Goal: Communication & Community: Answer question/provide support

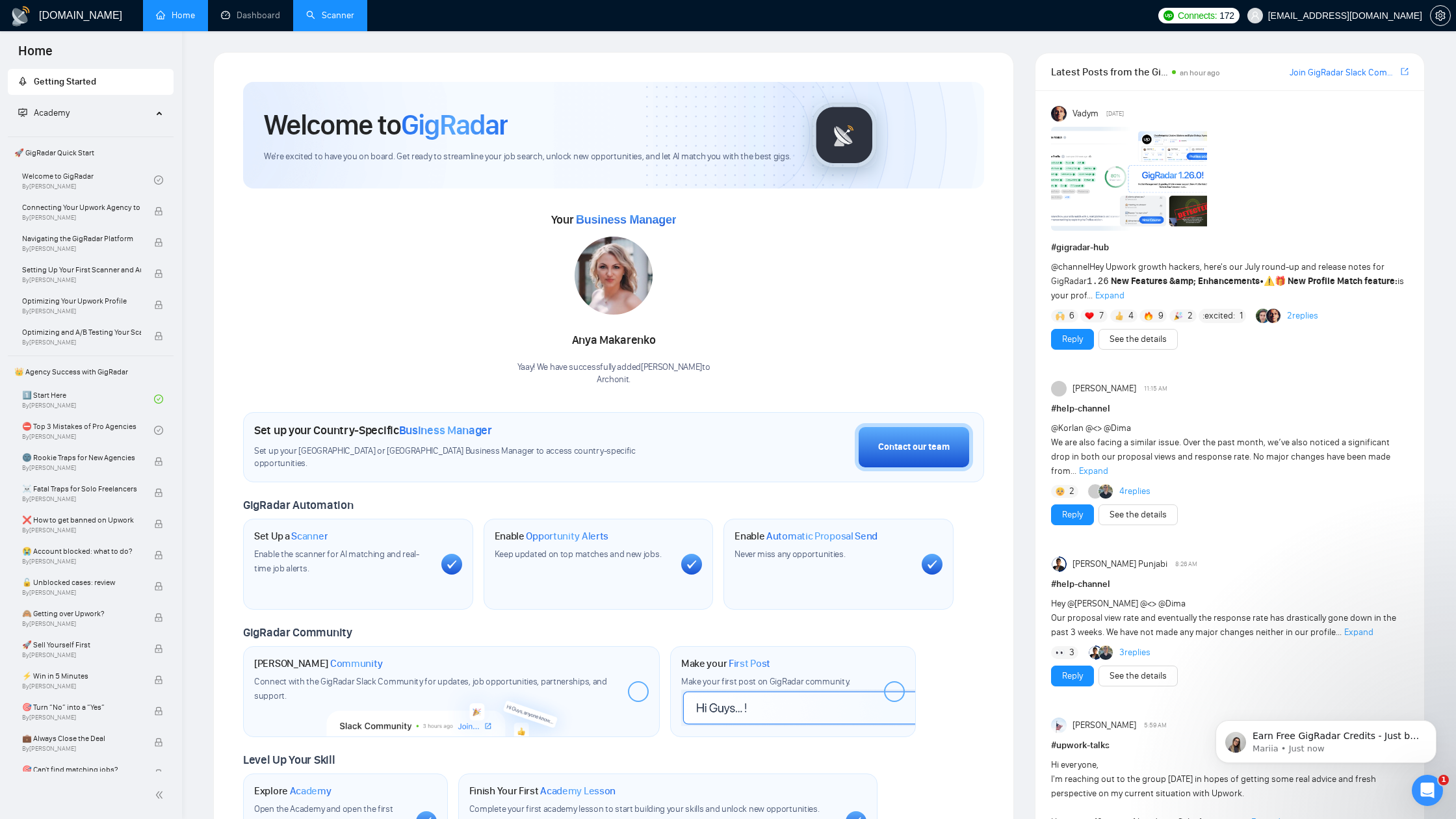
click at [312, 10] on link "Scanner" at bounding box center [330, 15] width 48 height 11
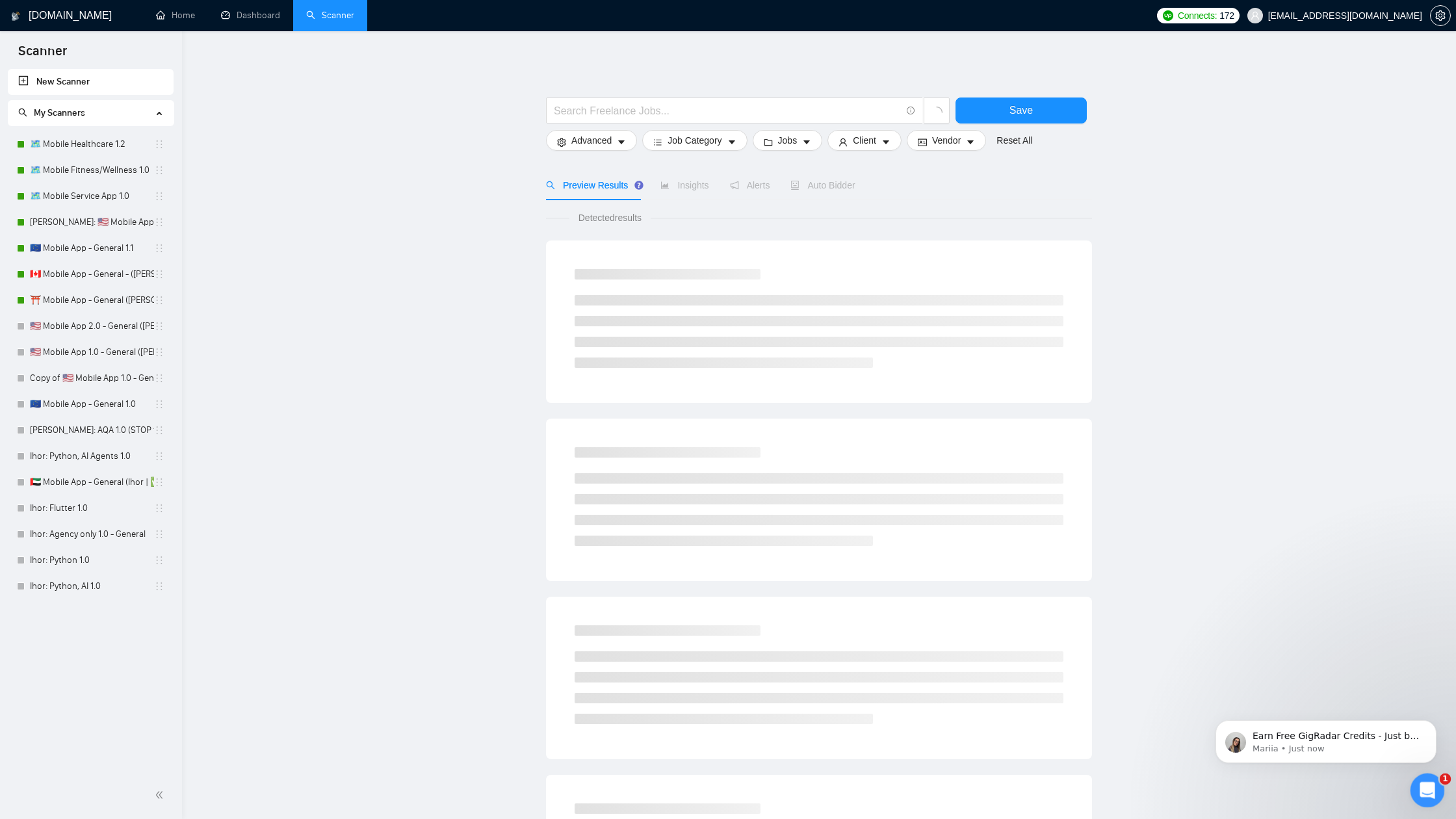
click at [1427, 788] on icon "Open Intercom Messenger" at bounding box center [1425, 788] width 22 height 22
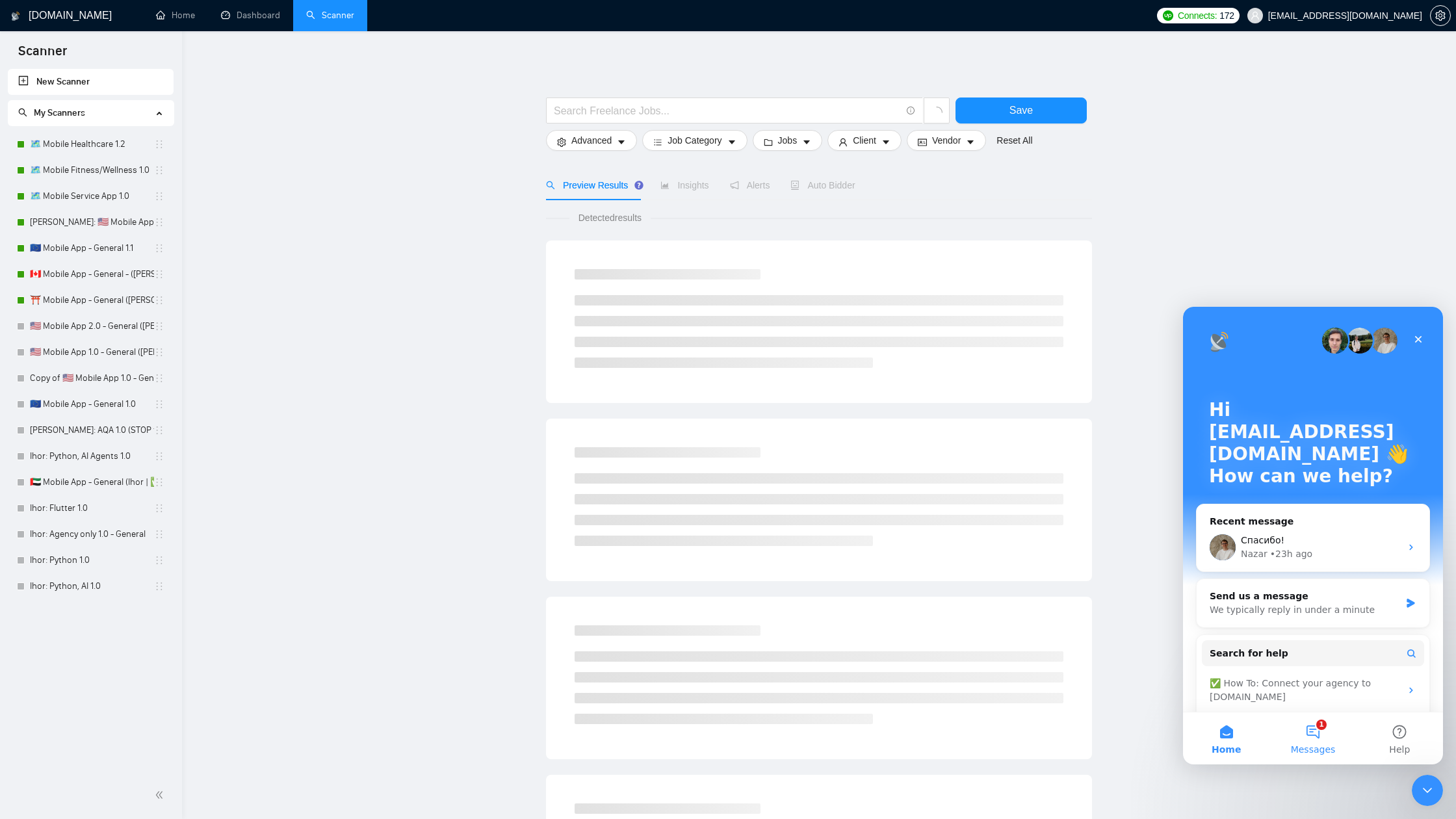
click at [1309, 739] on button "1 Messages" at bounding box center [1312, 738] width 86 height 52
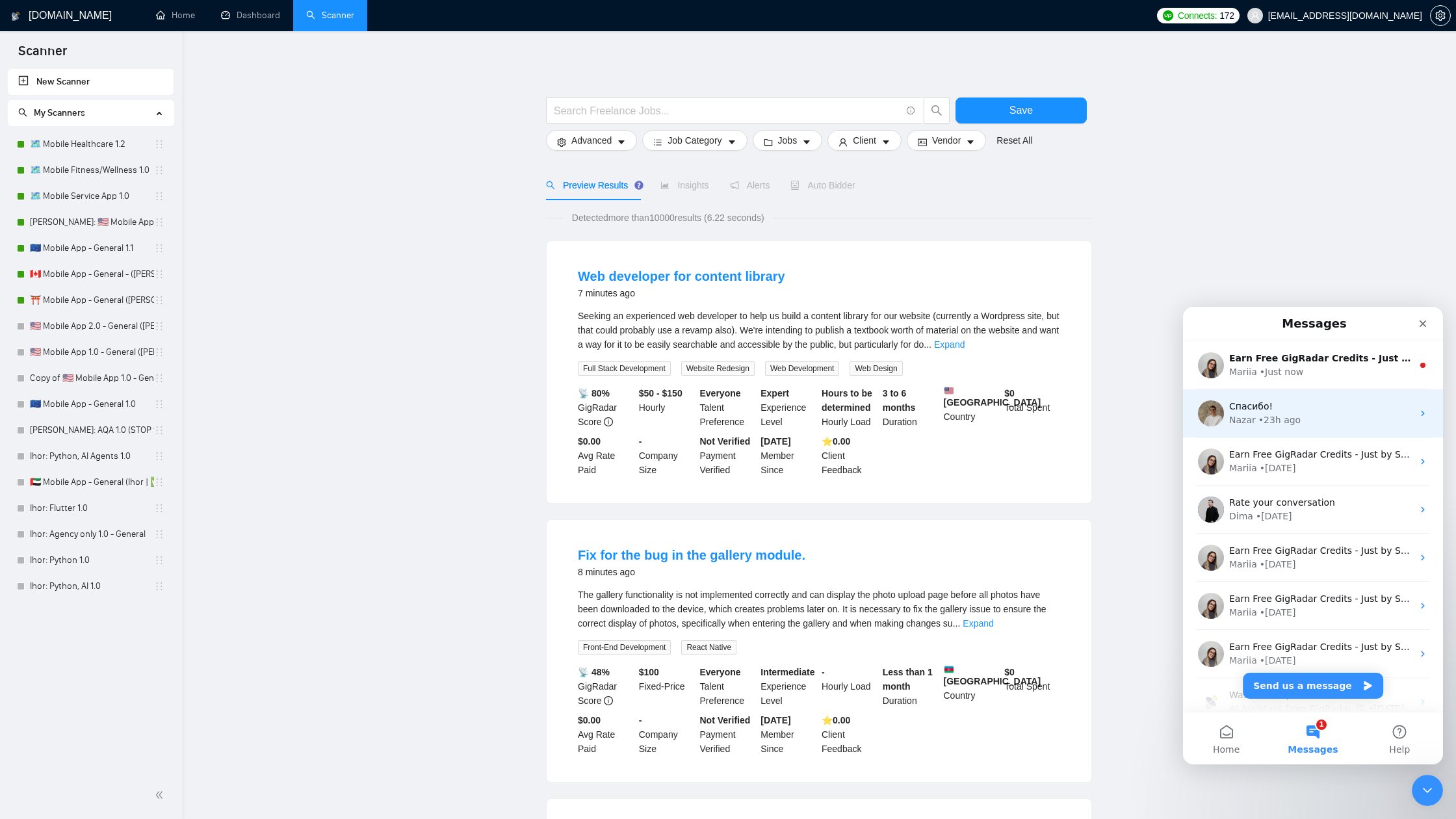
click at [1318, 420] on div "Nazar • 23h ago" at bounding box center [1321, 420] width 184 height 14
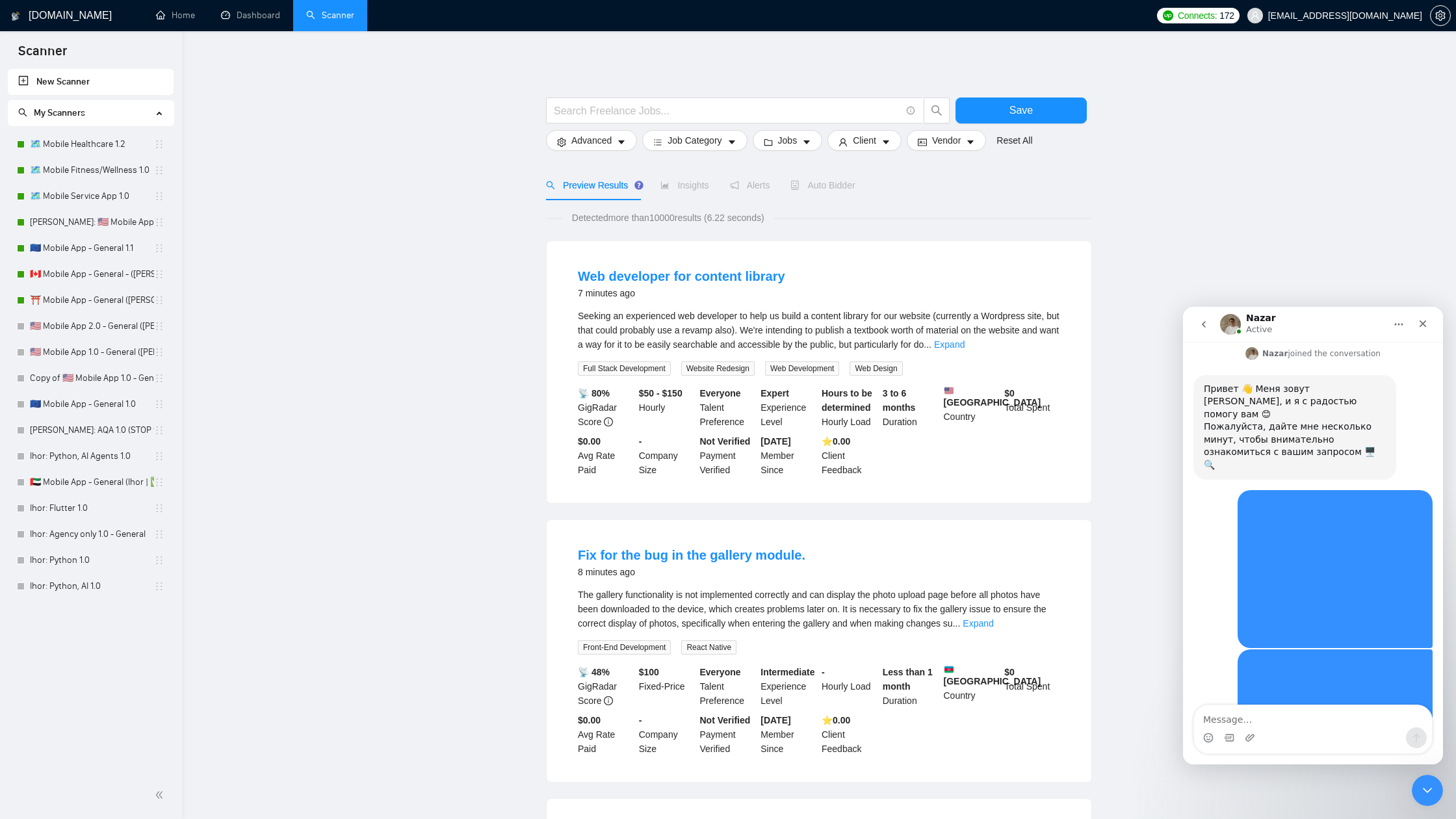
click at [1262, 717] on textarea "Message…" at bounding box center [1313, 716] width 238 height 22
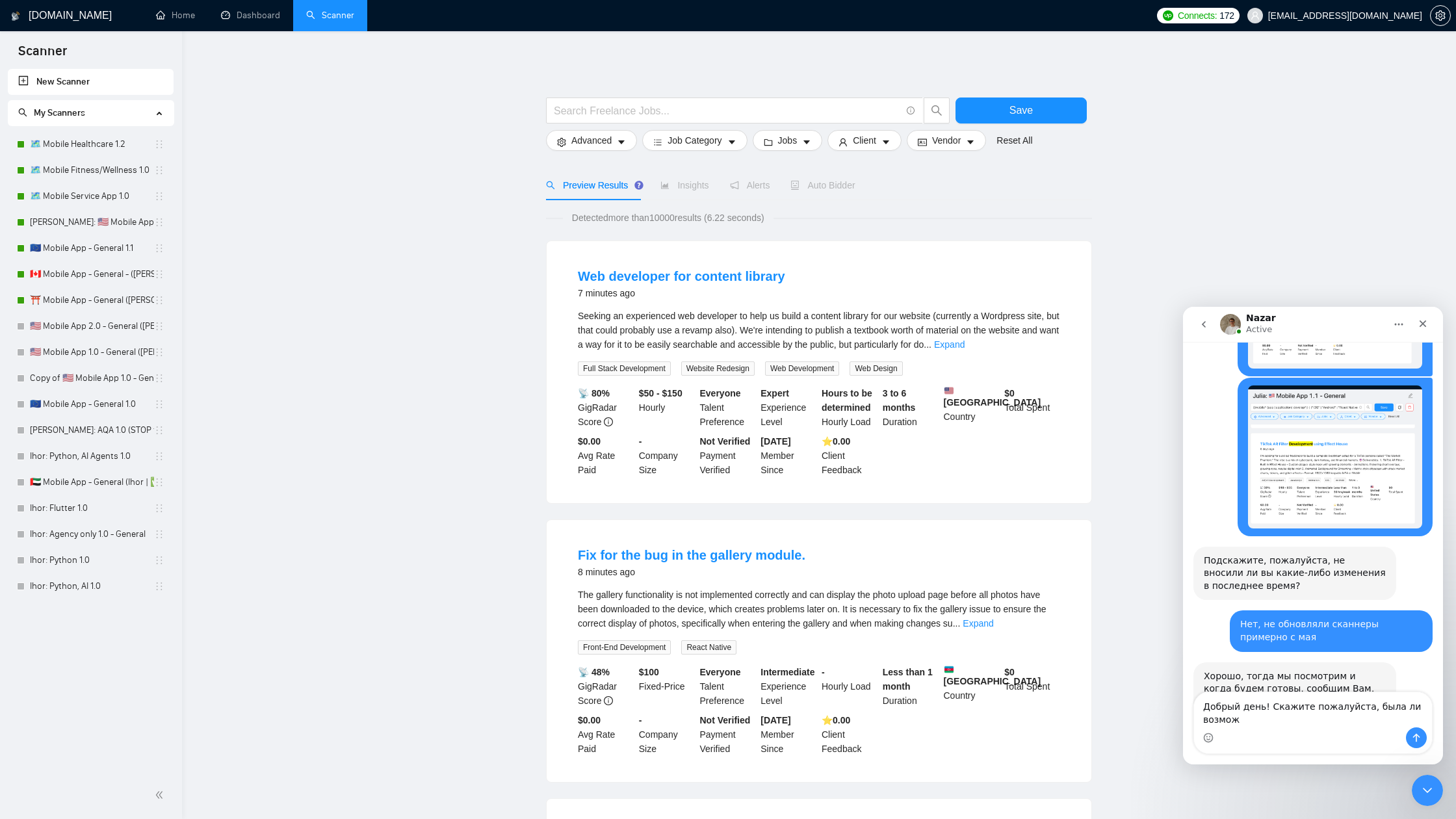
scroll to position [1123, 0]
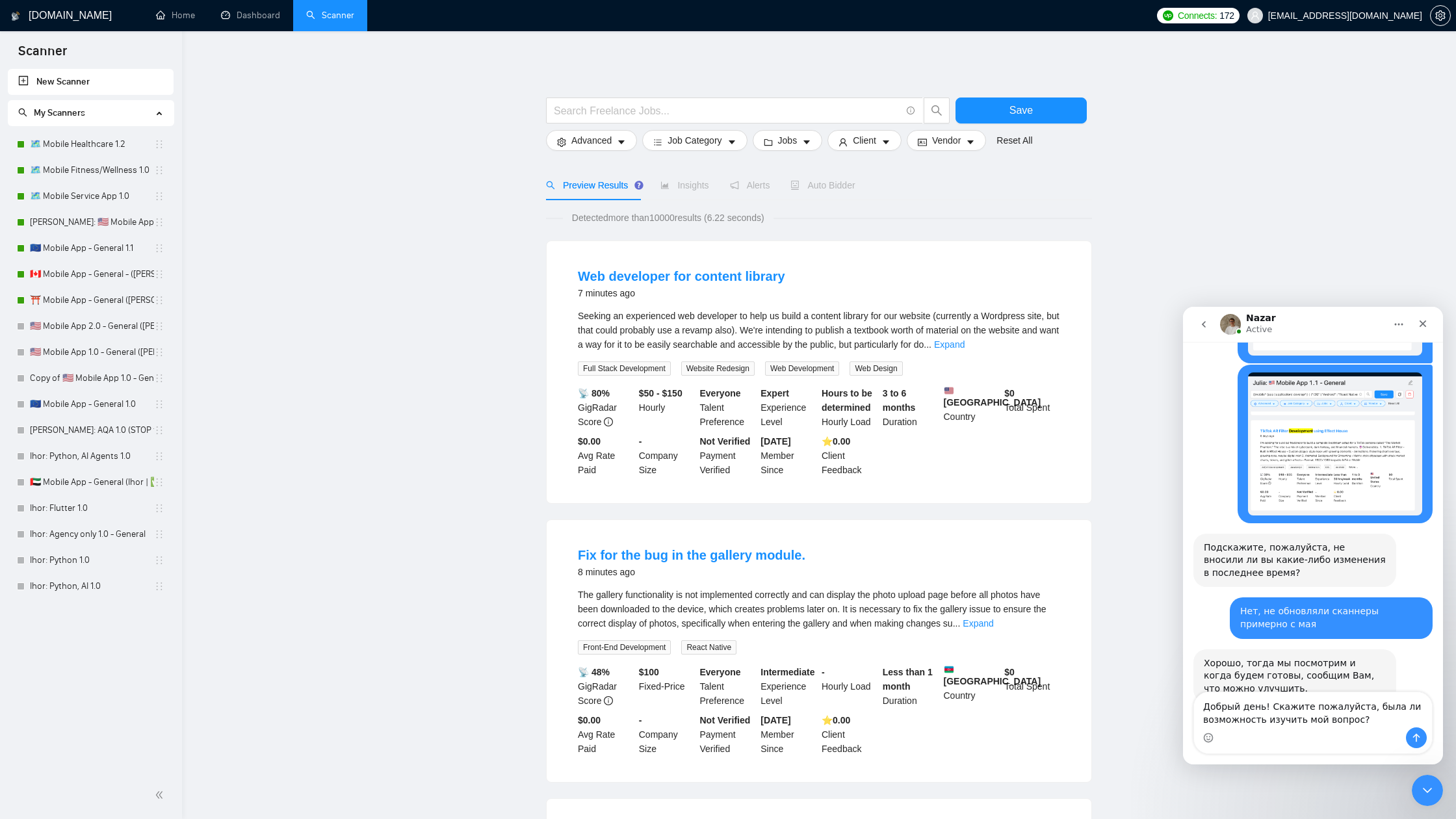
type textarea "Добрый день! Скажите пожалуйста, была ли возможность изучить мой вопрос?"
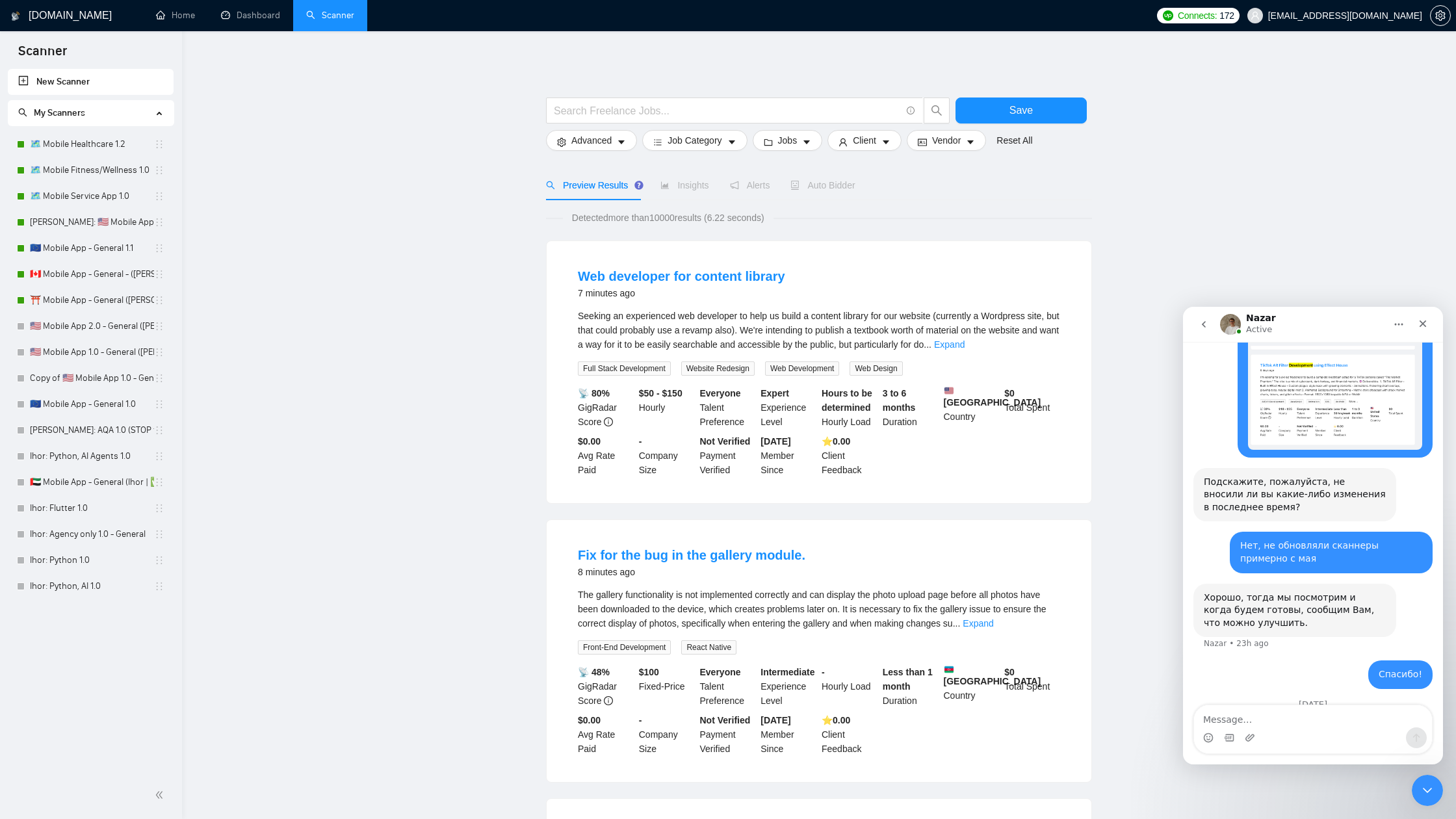
scroll to position [1210, 0]
